Goal: Task Accomplishment & Management: Use online tool/utility

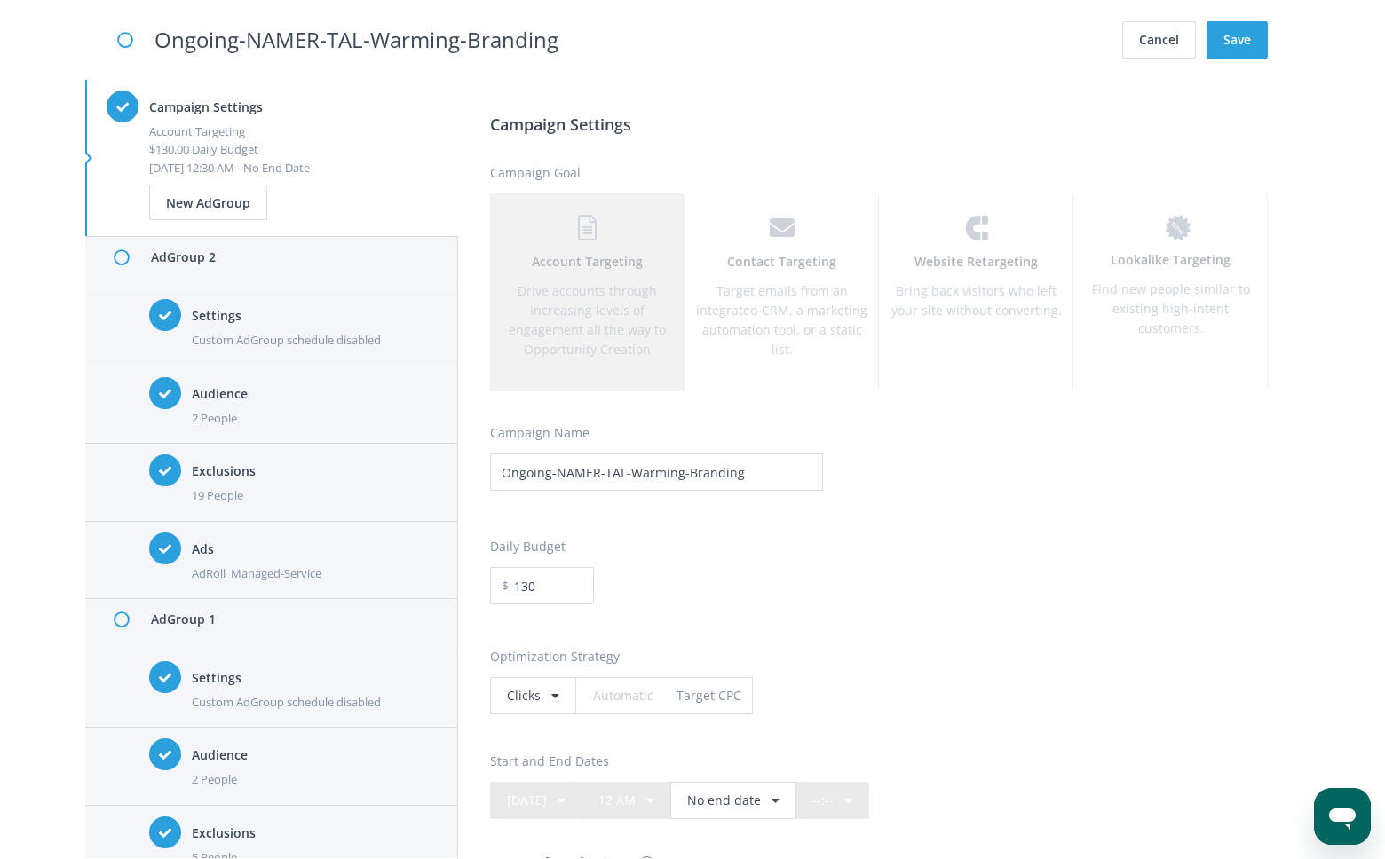
click at [227, 394] on h4 "Audience" at bounding box center [314, 394] width 245 height 20
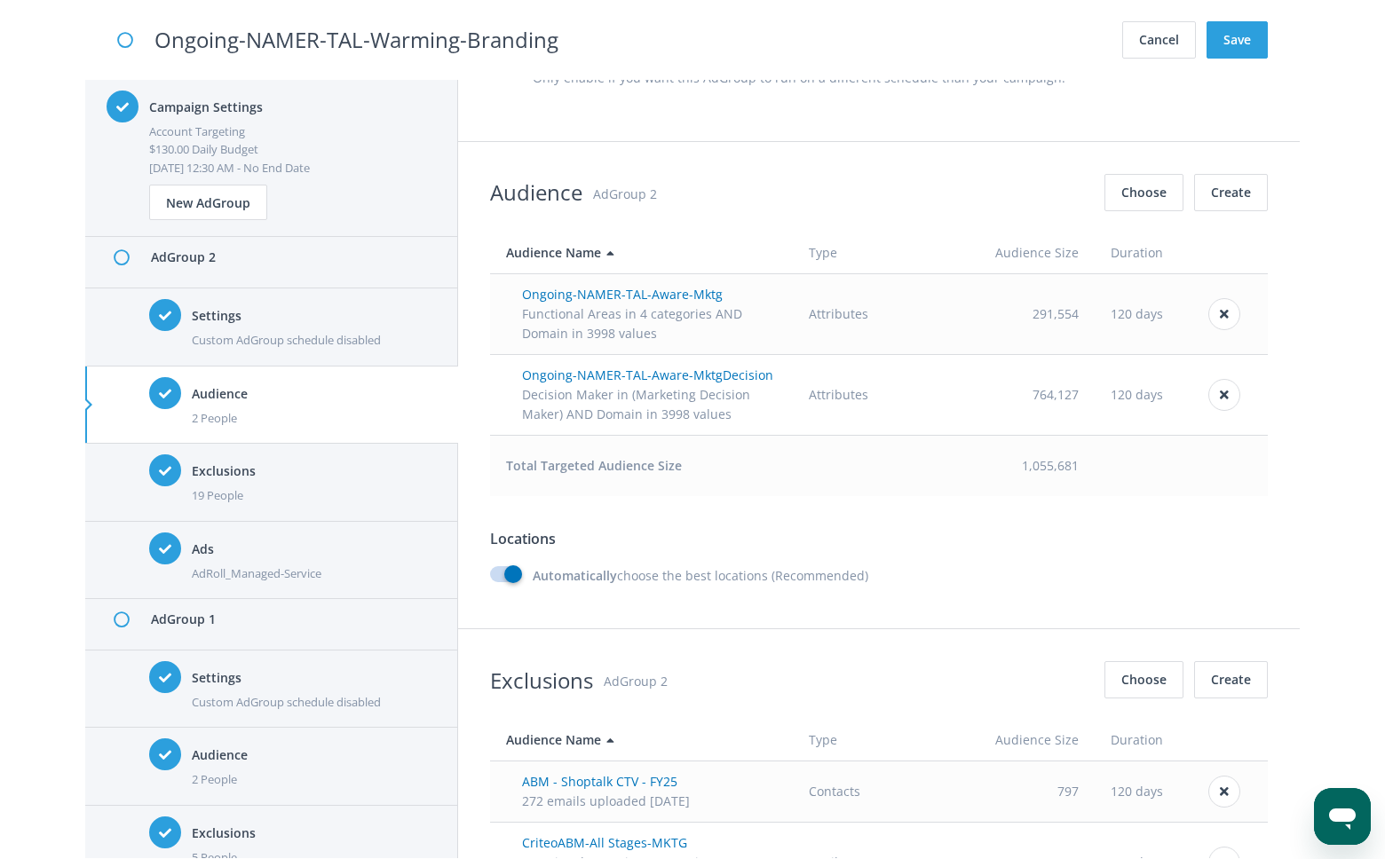
scroll to position [1289, 0]
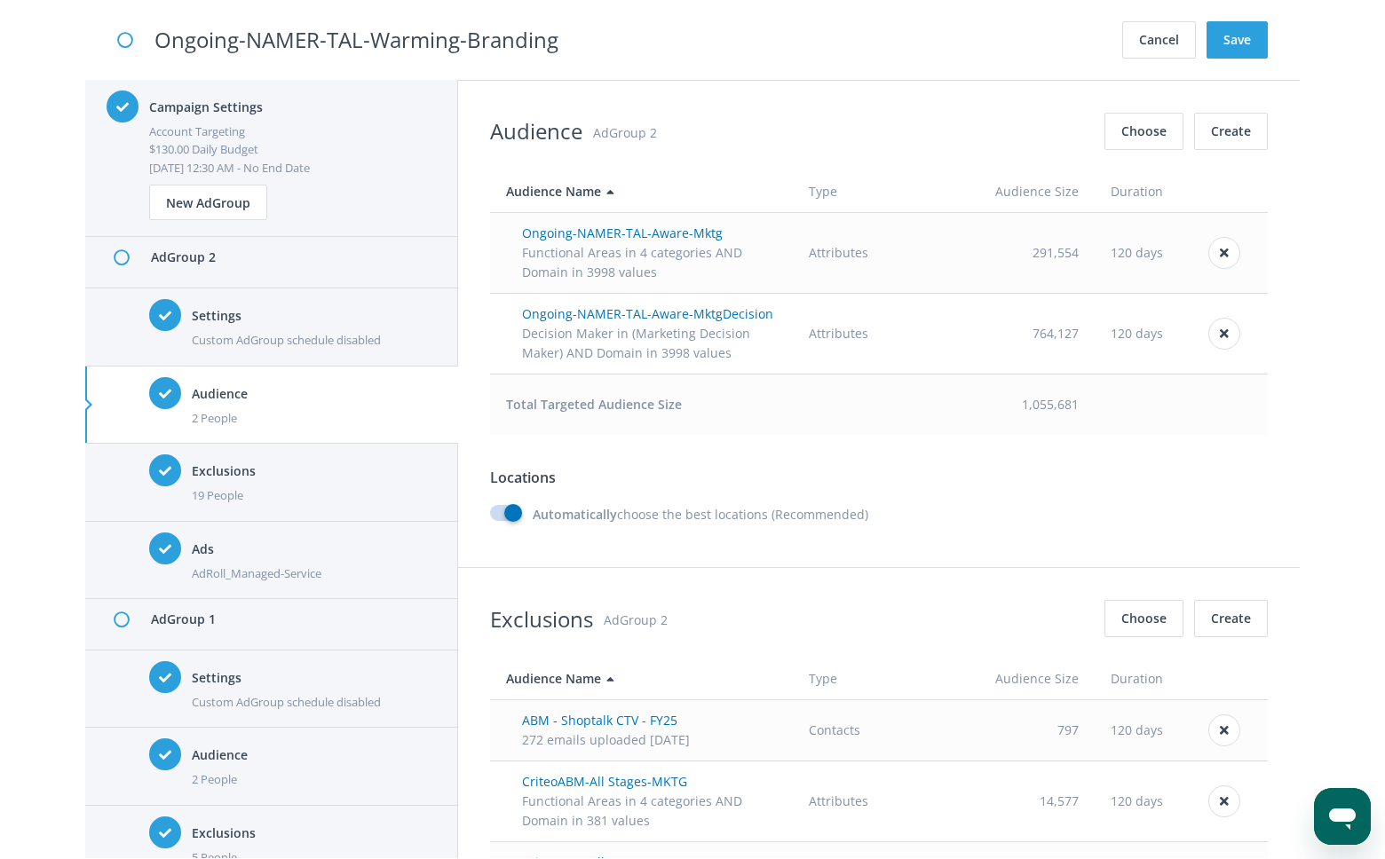
click at [249, 695] on div "Custom AdGroup schedule disabled" at bounding box center [314, 702] width 245 height 18
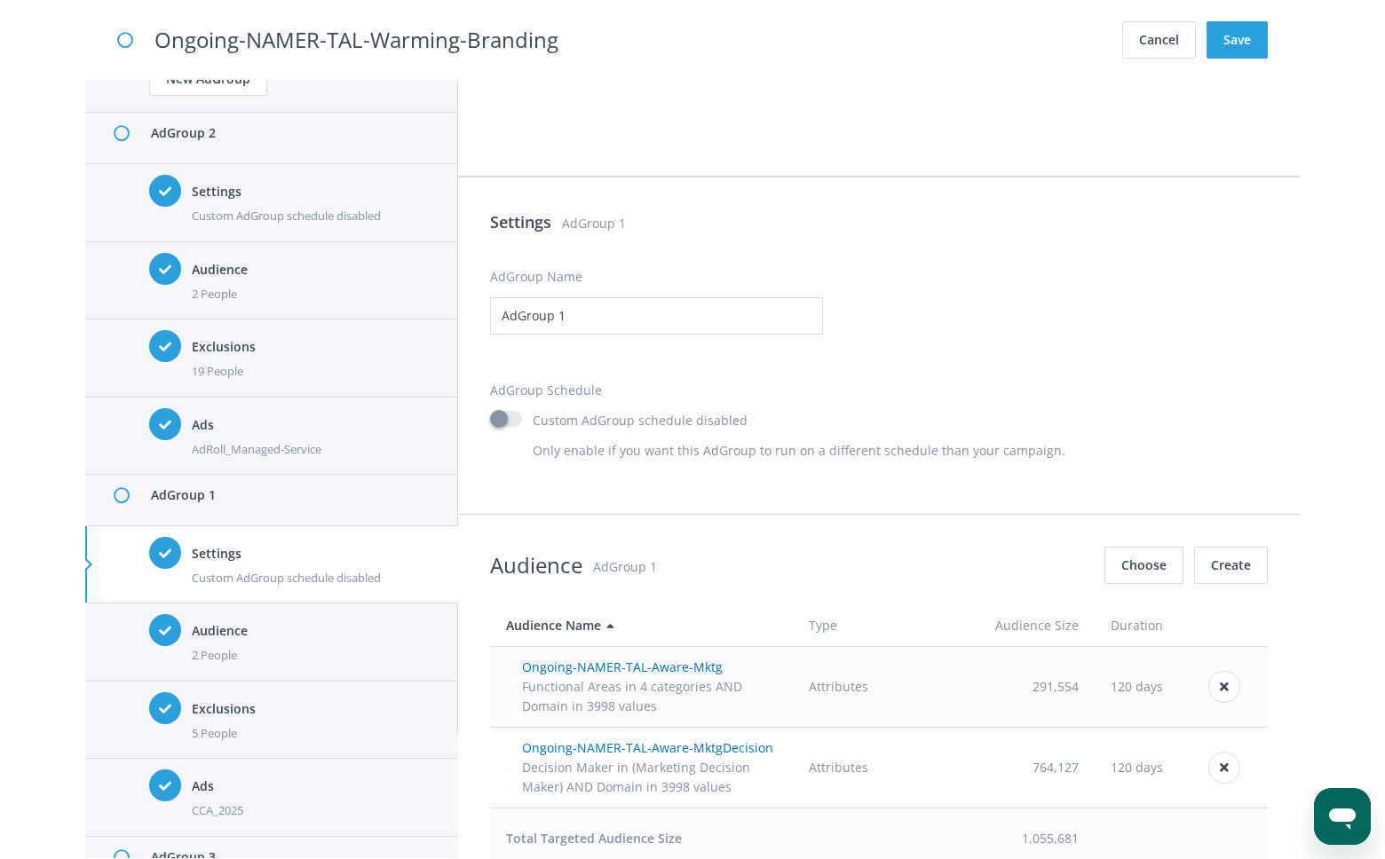
scroll to position [147, 0]
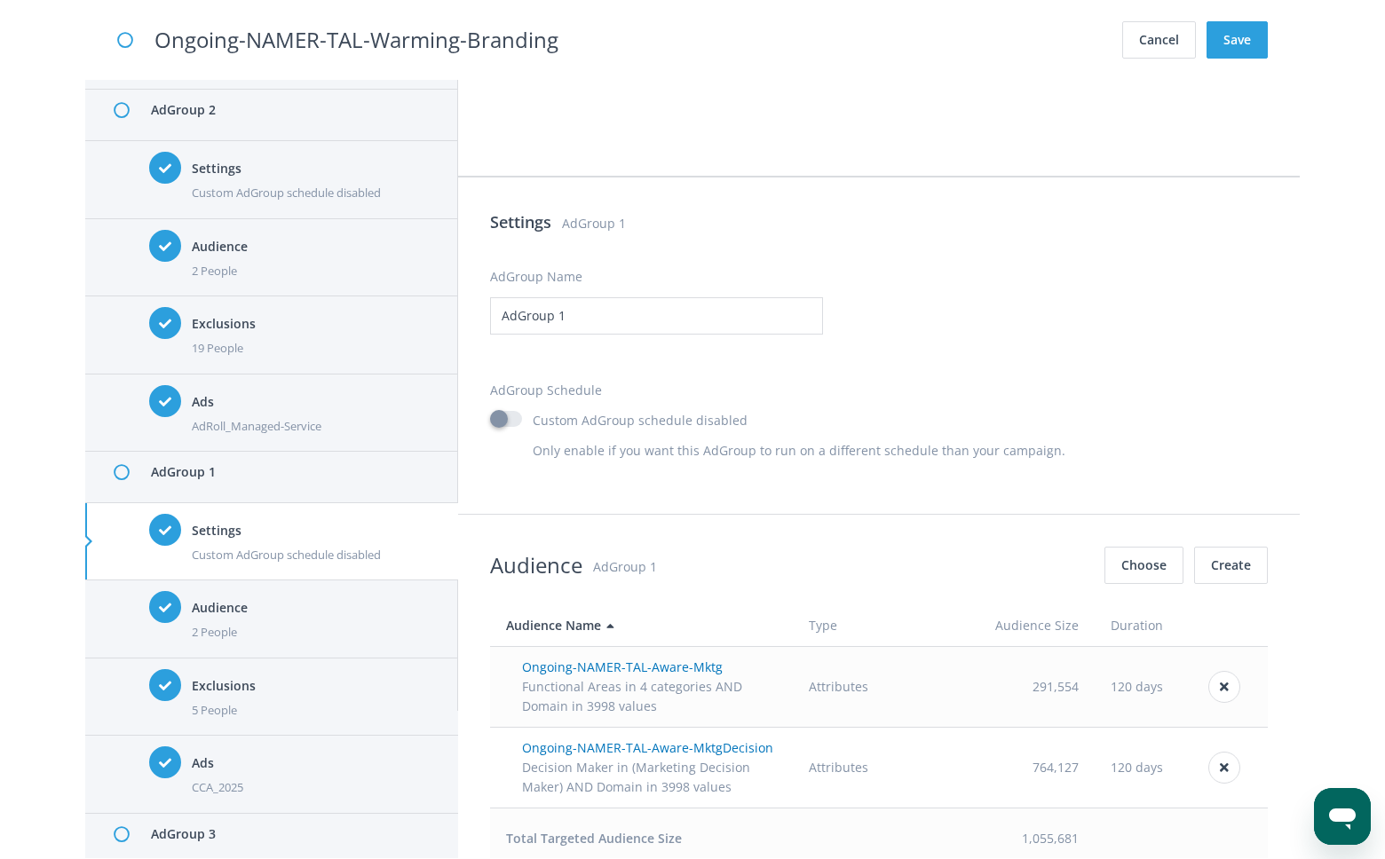
click at [305, 715] on div "5 People" at bounding box center [314, 710] width 245 height 18
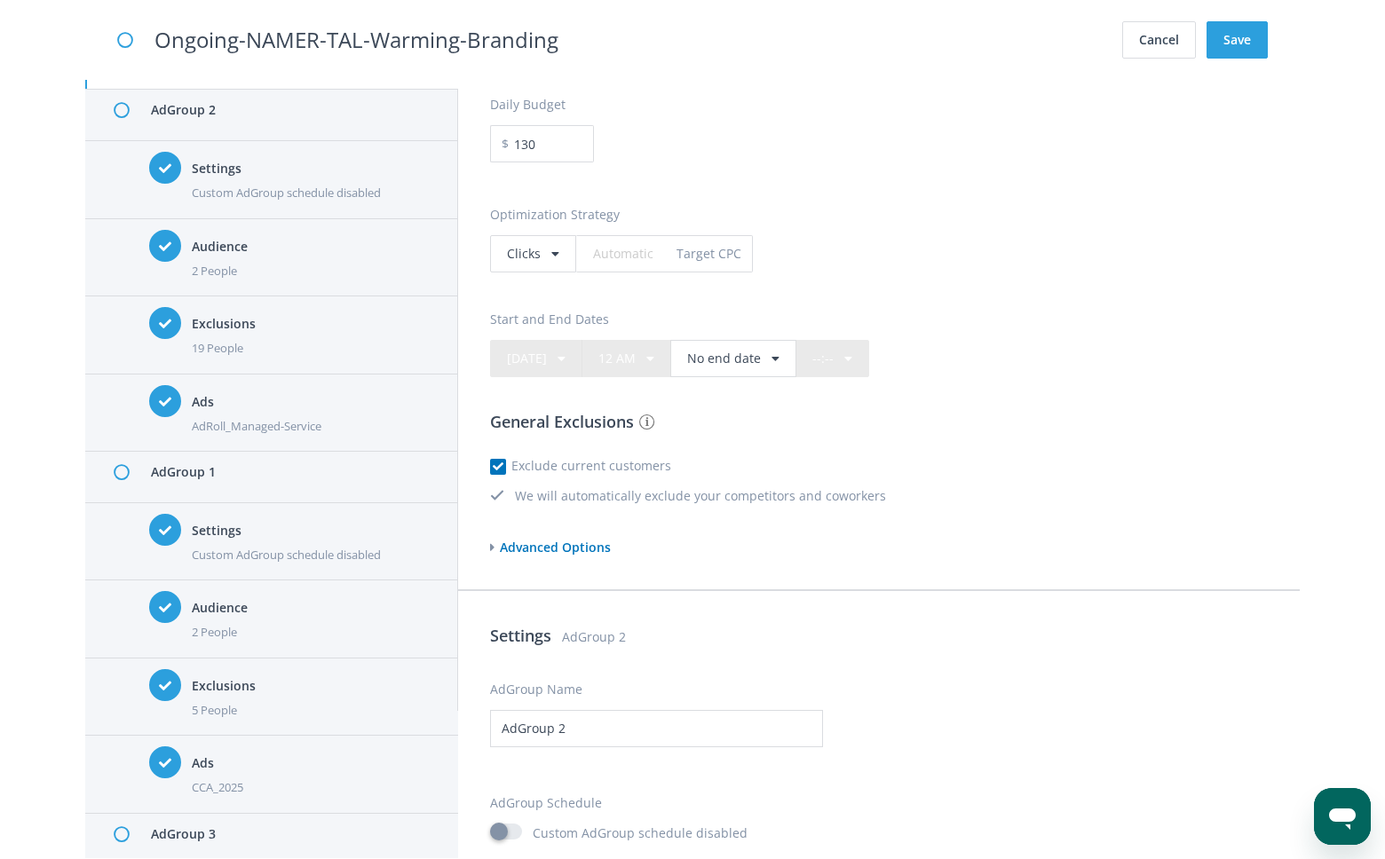
scroll to position [518, 0]
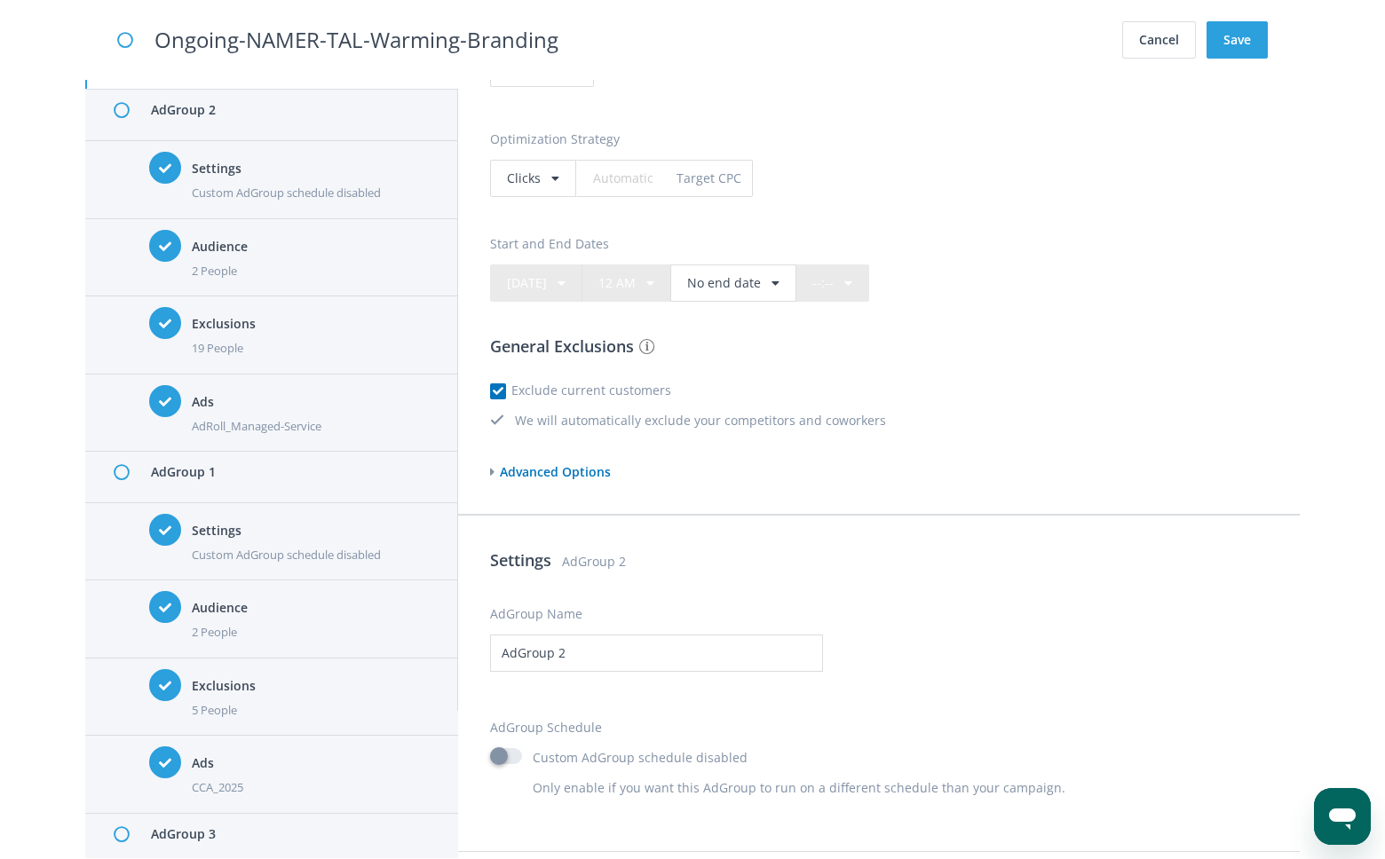
click at [522, 472] on span "Advanced Options" at bounding box center [553, 471] width 116 height 17
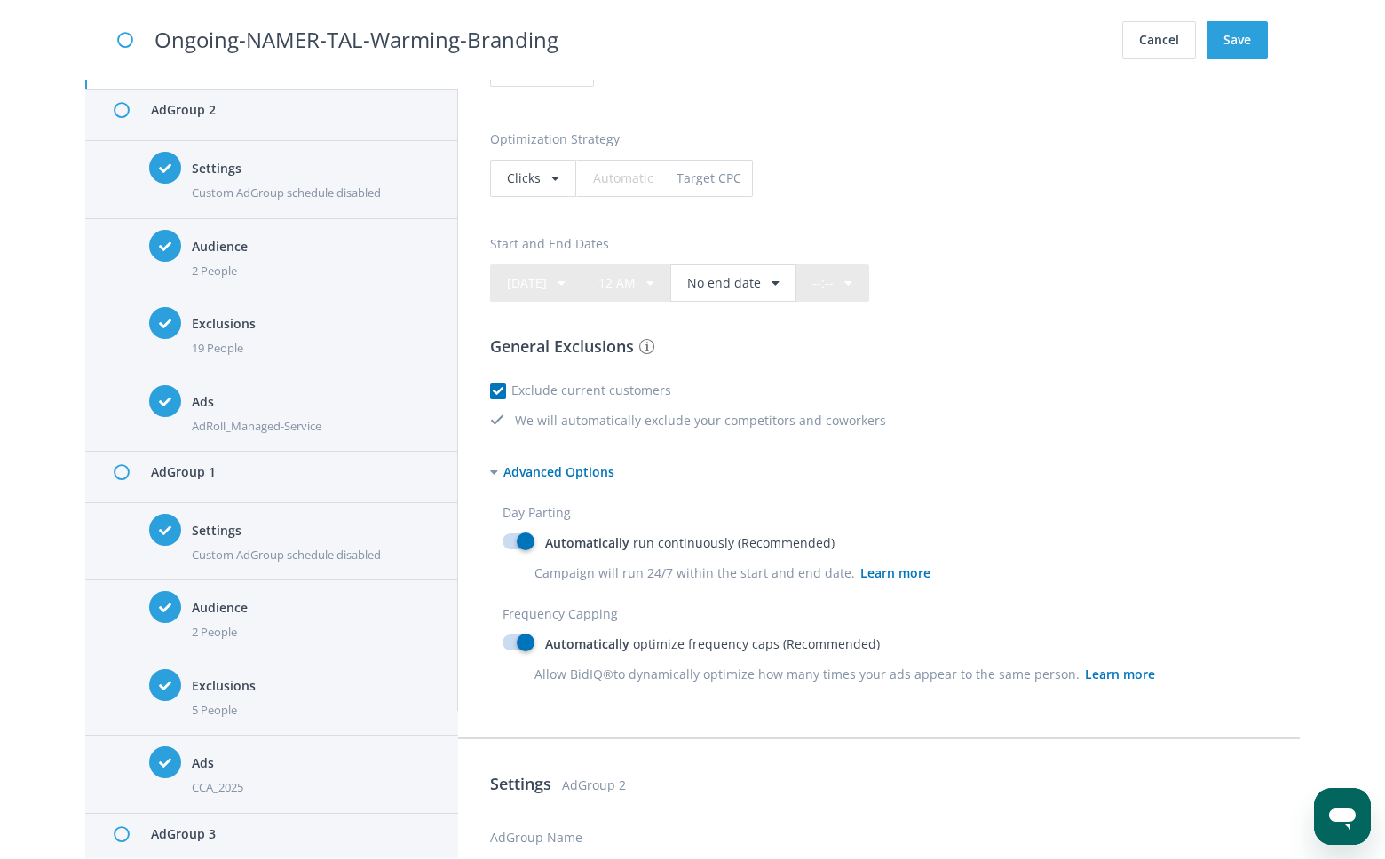
click at [522, 472] on span "Advanced Options" at bounding box center [556, 471] width 116 height 17
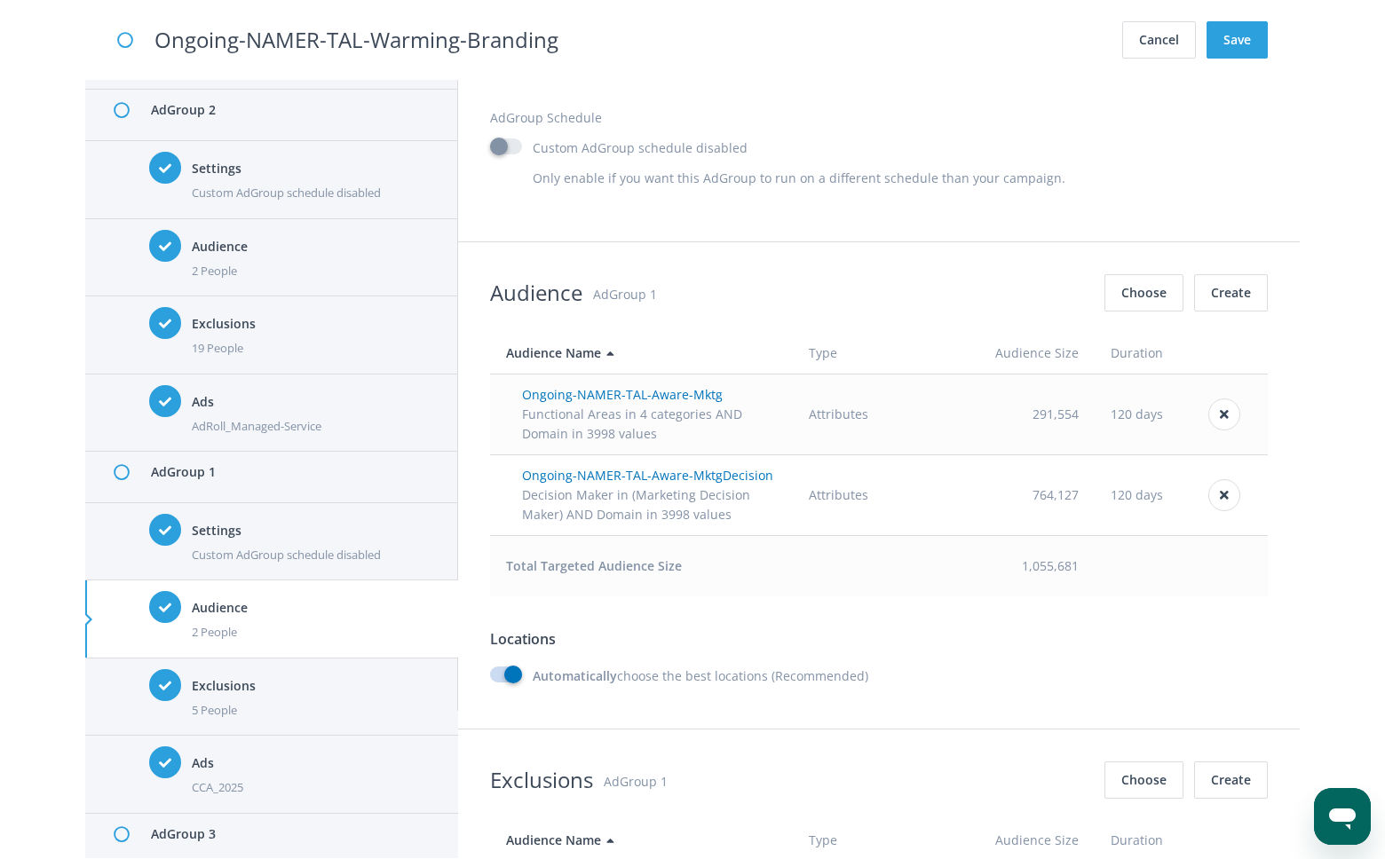
scroll to position [4495, 0]
